Goal: Information Seeking & Learning: Learn about a topic

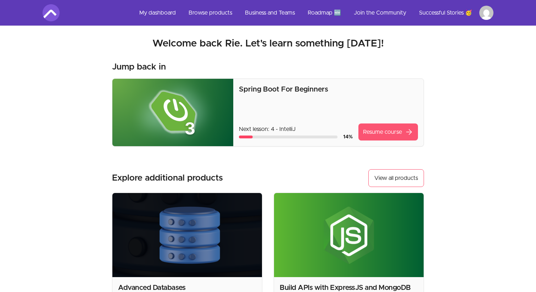
click at [382, 131] on link "Resume course arrow_forward" at bounding box center [388, 131] width 60 height 17
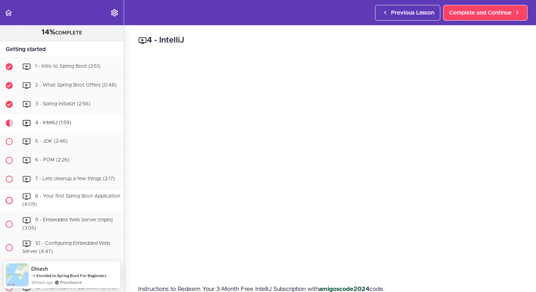
scroll to position [108, 0]
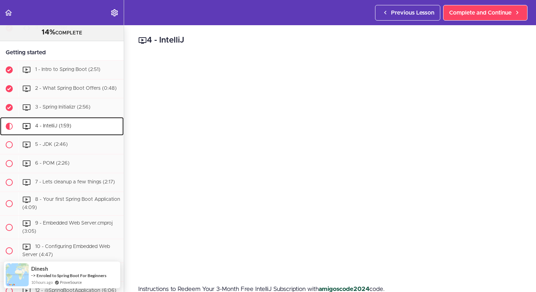
click at [73, 124] on div "4 - IntelliJ (1:59)" at bounding box center [70, 126] width 105 height 16
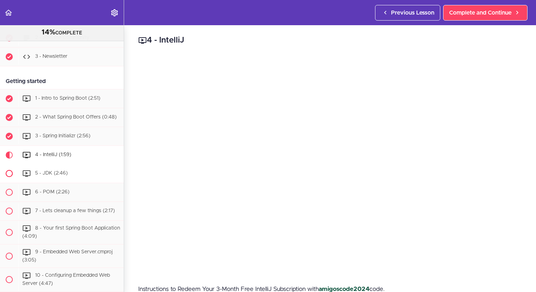
scroll to position [84, 0]
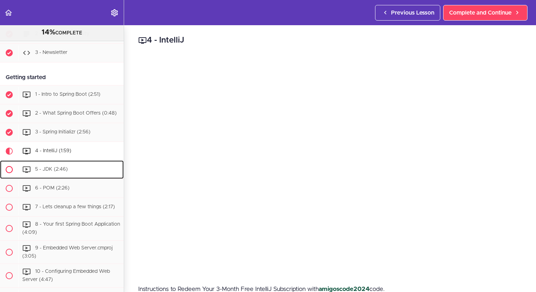
click at [78, 170] on div "5 - JDK (2:46)" at bounding box center [70, 170] width 105 height 16
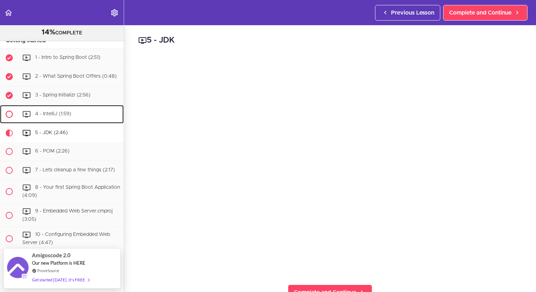
click at [50, 114] on span "4 - IntelliJ (1:59)" at bounding box center [53, 113] width 36 height 5
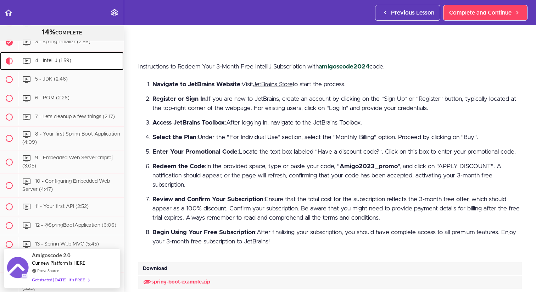
scroll to position [422, 0]
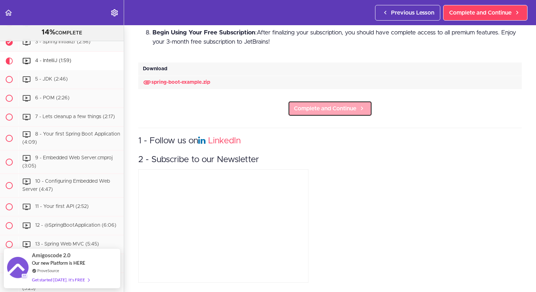
click at [326, 114] on link "Complete and Continue" at bounding box center [330, 109] width 84 height 16
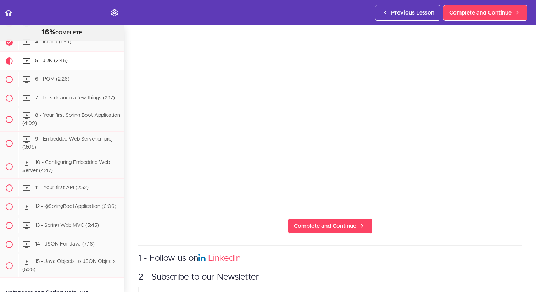
scroll to position [75, 0]
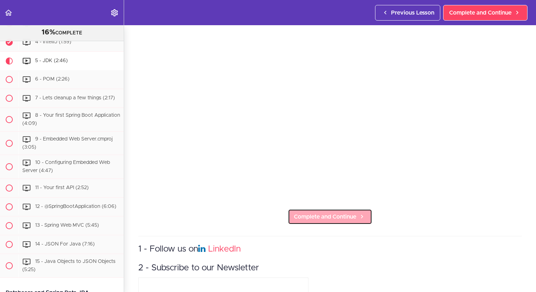
click at [329, 217] on span "Complete and Continue" at bounding box center [325, 216] width 62 height 9
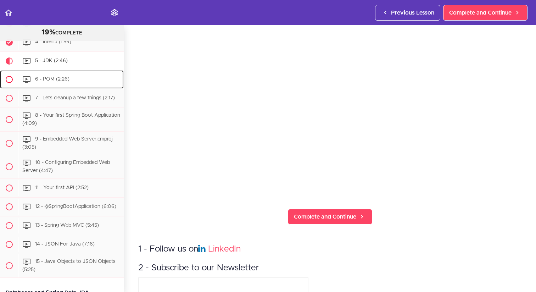
click at [80, 82] on div "6 - POM (2:26)" at bounding box center [70, 80] width 105 height 16
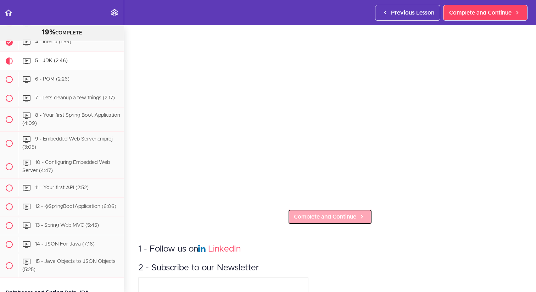
click at [315, 219] on span "Complete and Continue" at bounding box center [325, 216] width 62 height 9
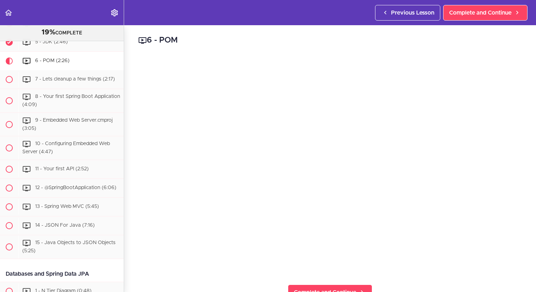
scroll to position [17, 0]
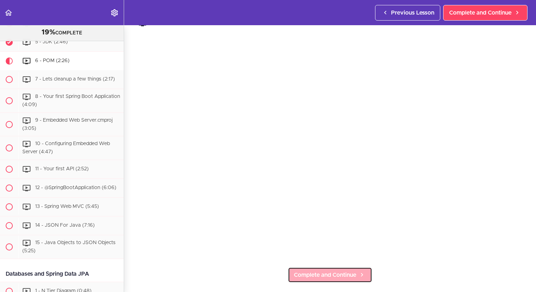
click at [305, 272] on span "Complete and Continue" at bounding box center [325, 274] width 62 height 9
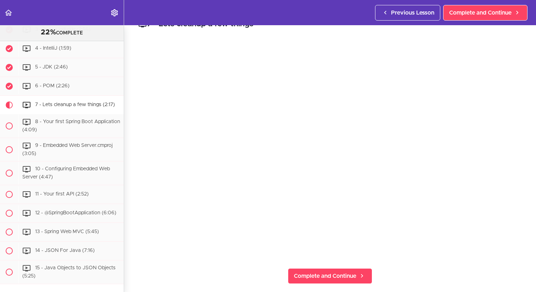
scroll to position [15, 0]
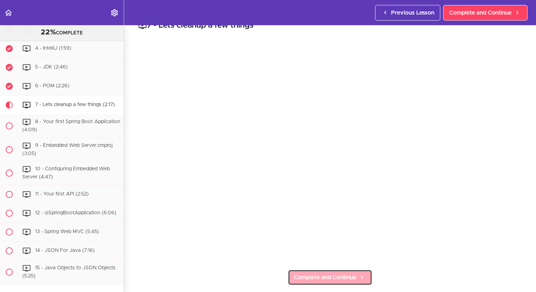
click at [324, 274] on span "Complete and Continue" at bounding box center [325, 277] width 62 height 9
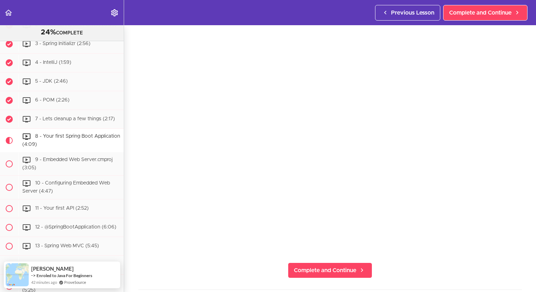
scroll to position [23, 0]
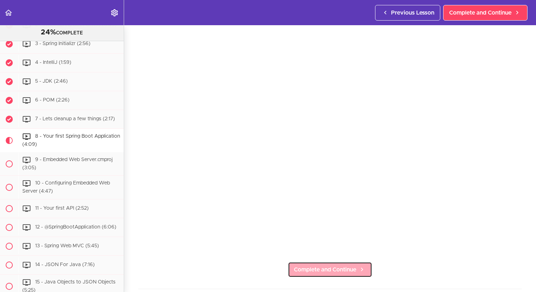
click at [317, 266] on span "Complete and Continue" at bounding box center [325, 269] width 62 height 9
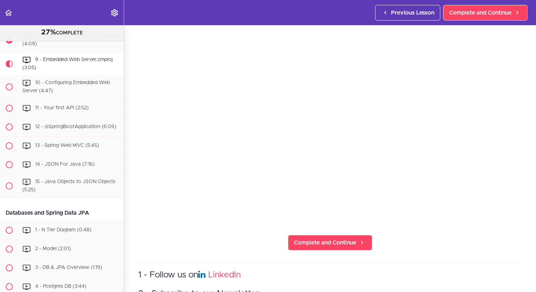
scroll to position [57, 0]
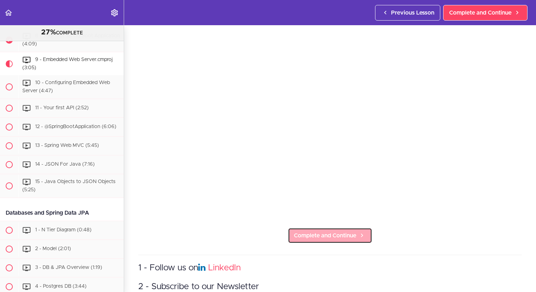
click at [305, 233] on span "Complete and Continue" at bounding box center [325, 235] width 62 height 9
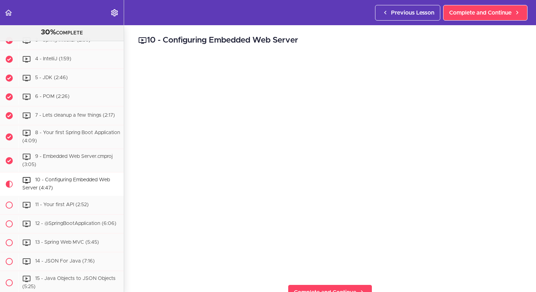
scroll to position [174, 0]
